Goal: Navigation & Orientation: Find specific page/section

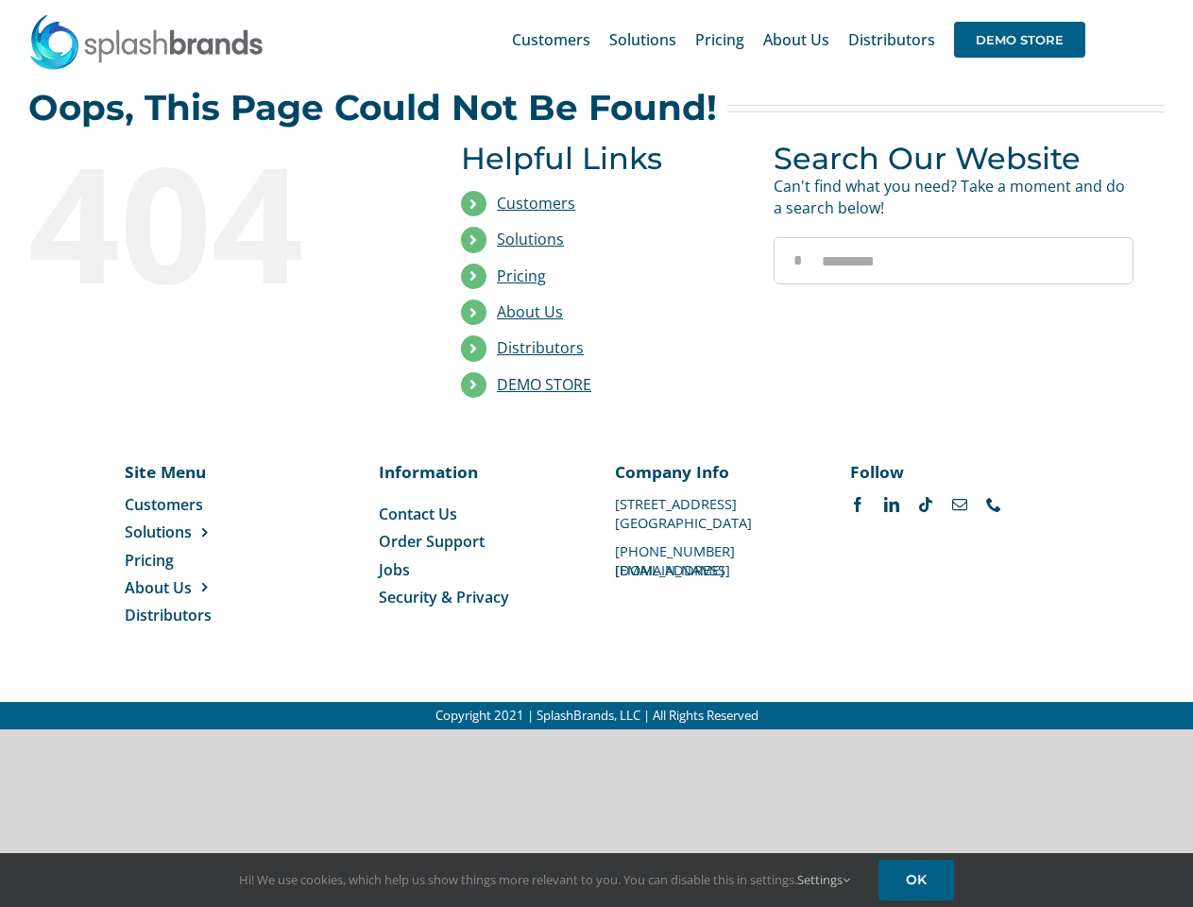
click at [596, 365] on li "Distributors" at bounding box center [603, 349] width 284 height 36
click at [1078, 0] on div "Search for: * Customers Solutions Stores New Hire Kits Manufacturing Store Mark…" at bounding box center [596, 39] width 1136 height 79
click at [1019, 40] on span "DEMO STORE" at bounding box center [1019, 40] width 131 height 36
click at [544, 384] on link "DEMO STORE" at bounding box center [544, 384] width 94 height 21
click at [188, 532] on span "Solutions" at bounding box center [158, 531] width 67 height 21
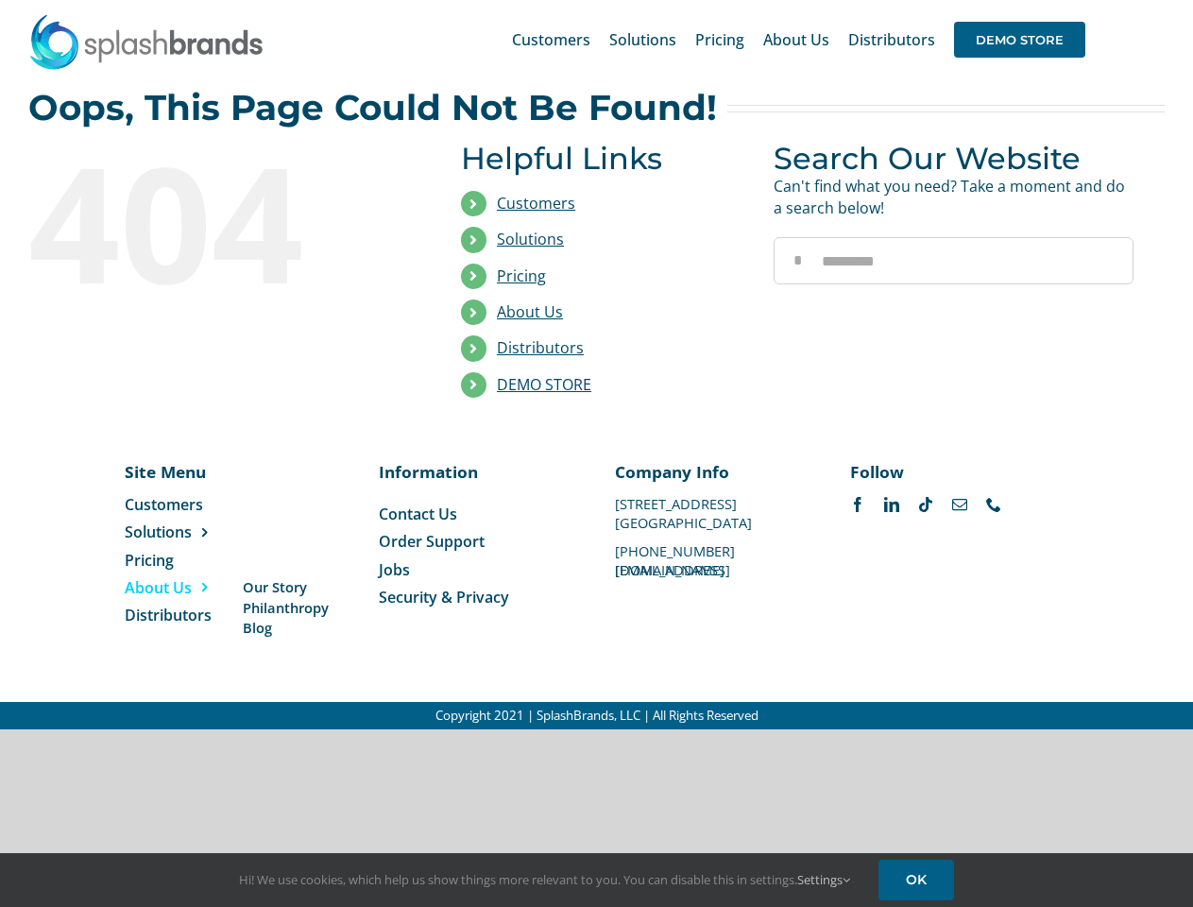
click at [188, 587] on span "About Us" at bounding box center [158, 587] width 67 height 21
click at [824, 879] on link "Settings" at bounding box center [823, 879] width 53 height 17
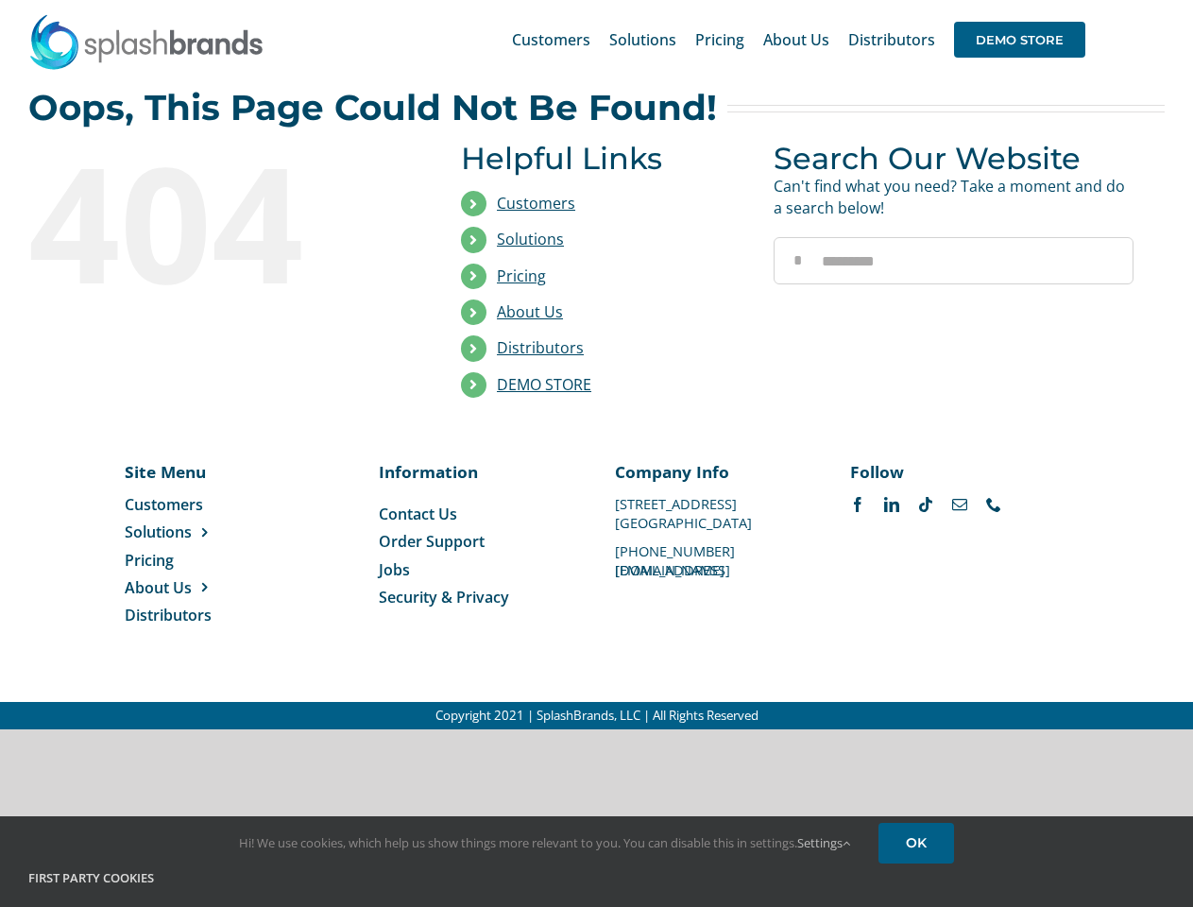
click at [919, 879] on div "First Party Cookies Tracks activity on our site, so we can continuously improve…" at bounding box center [596, 905] width 1164 height 73
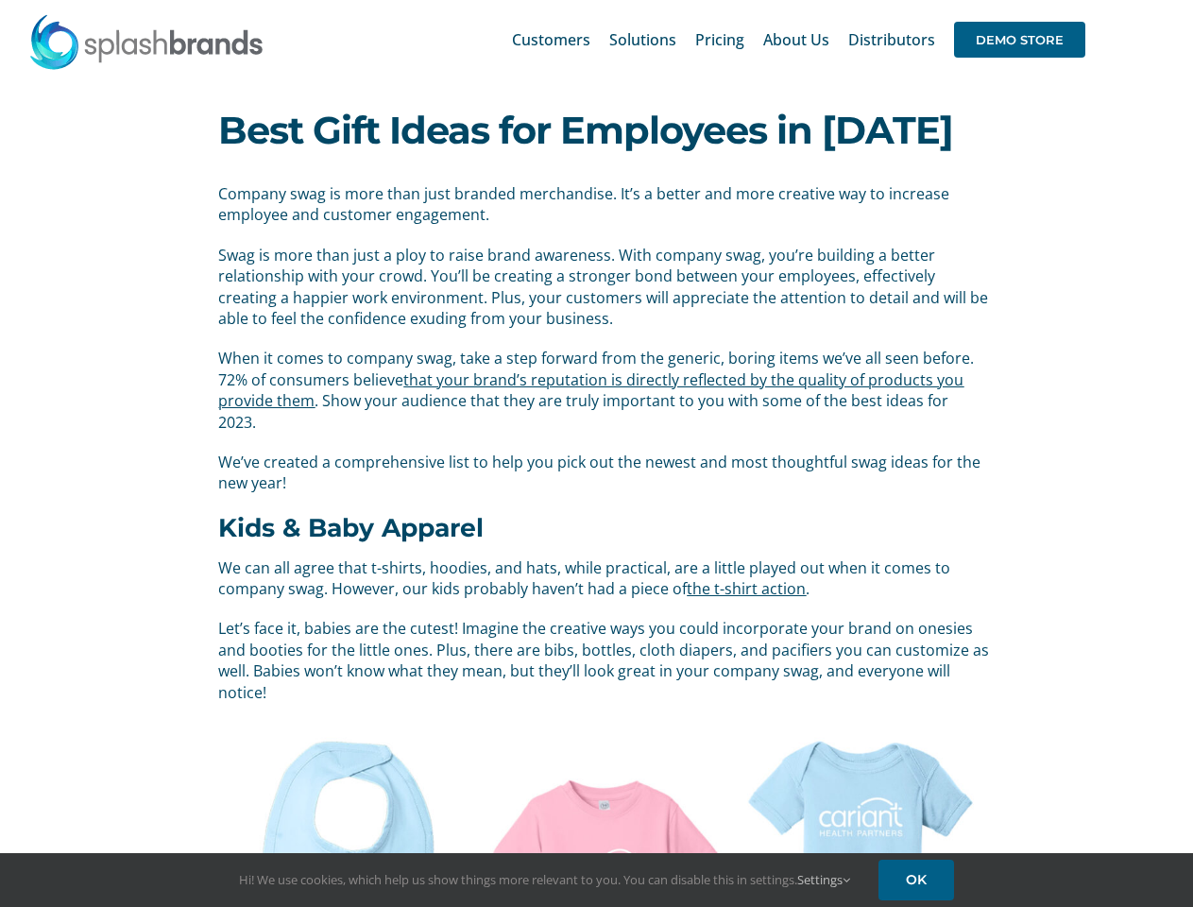
click at [596, 453] on span "We’ve created a comprehensive list to help you pick out the newest and most tho…" at bounding box center [599, 472] width 762 height 42
click at [1078, 0] on div "Search for: * Customers Solutions Stores New Hire Kits Manufacturing Store Mark…" at bounding box center [596, 39] width 1136 height 79
click at [1019, 40] on span "DEMO STORE" at bounding box center [1019, 40] width 131 height 36
click at [824, 879] on link "Settings" at bounding box center [823, 879] width 53 height 17
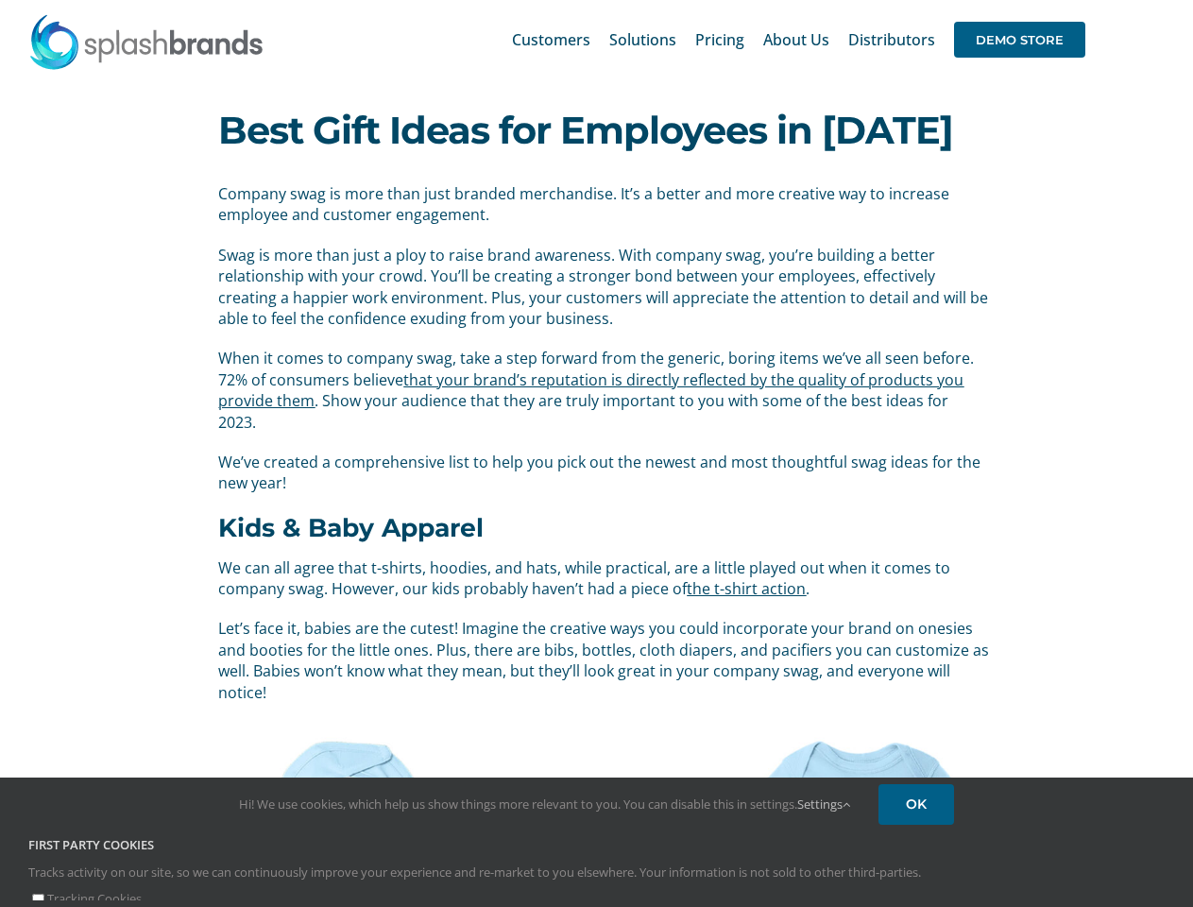
click at [919, 879] on div "First Party Cookies Tracks activity on our site, so we can continuously improve…" at bounding box center [596, 872] width 1164 height 73
